Goal: Task Accomplishment & Management: Use online tool/utility

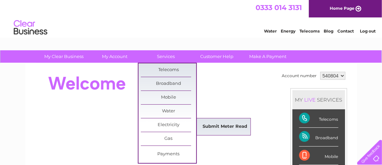
click at [220, 126] on link "Submit Meter Read" at bounding box center [224, 126] width 55 height 13
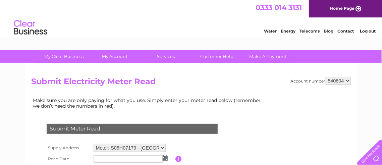
click at [166, 157] on img at bounding box center [165, 157] width 5 height 5
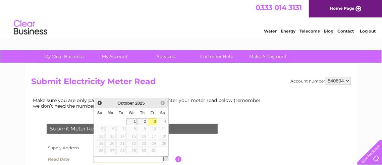
click at [154, 120] on link "3" at bounding box center [152, 121] width 9 height 7
type input "2025/10/03"
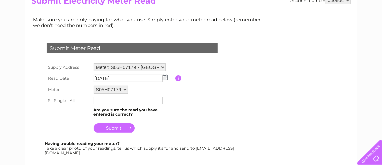
scroll to position [88, 0]
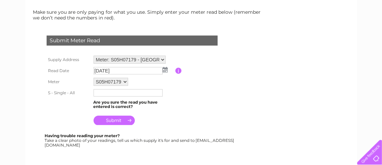
click at [149, 91] on input "text" at bounding box center [128, 92] width 69 height 7
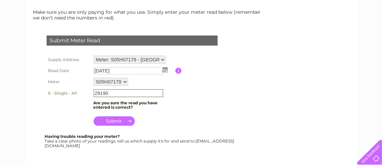
click at [118, 93] on input "29190" at bounding box center [129, 93] width 70 height 8
type input "29190"
click at [123, 122] on input "submit" at bounding box center [114, 120] width 41 height 9
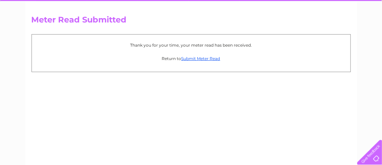
scroll to position [65, 0]
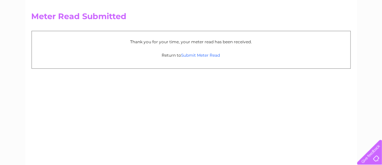
click at [194, 53] on link "Submit Meter Read" at bounding box center [200, 55] width 39 height 5
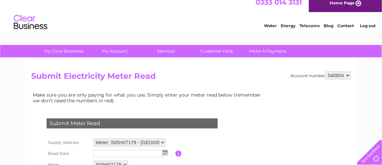
scroll to position [4, 0]
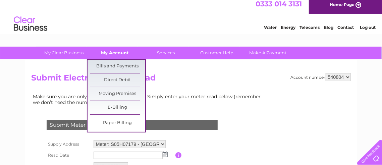
click at [113, 52] on link "My Account" at bounding box center [114, 53] width 55 height 12
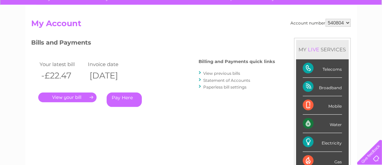
scroll to position [70, 0]
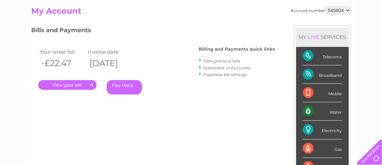
click at [64, 85] on link "." at bounding box center [67, 85] width 58 height 10
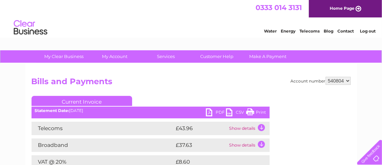
click at [221, 112] on link "PDF" at bounding box center [216, 113] width 20 height 10
